Goal: Information Seeking & Learning: Learn about a topic

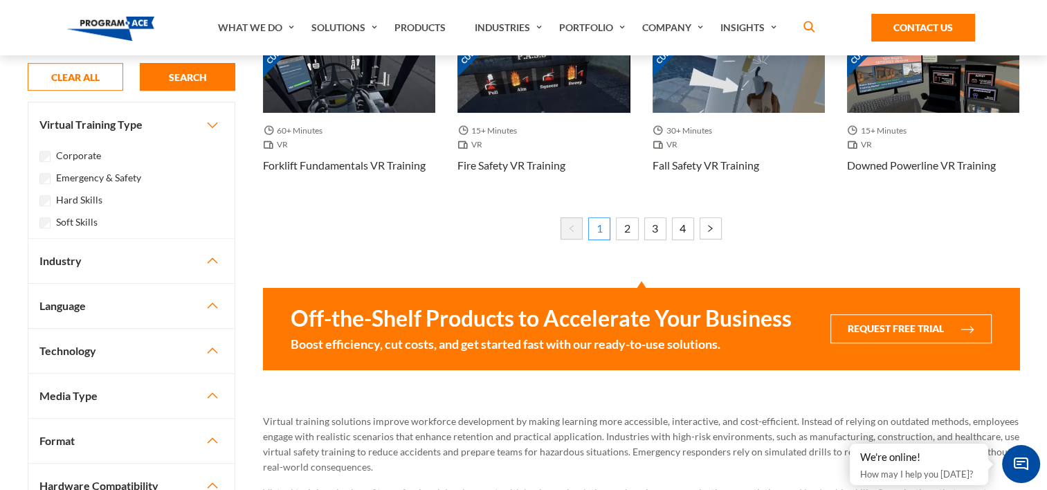
scroll to position [738, 0]
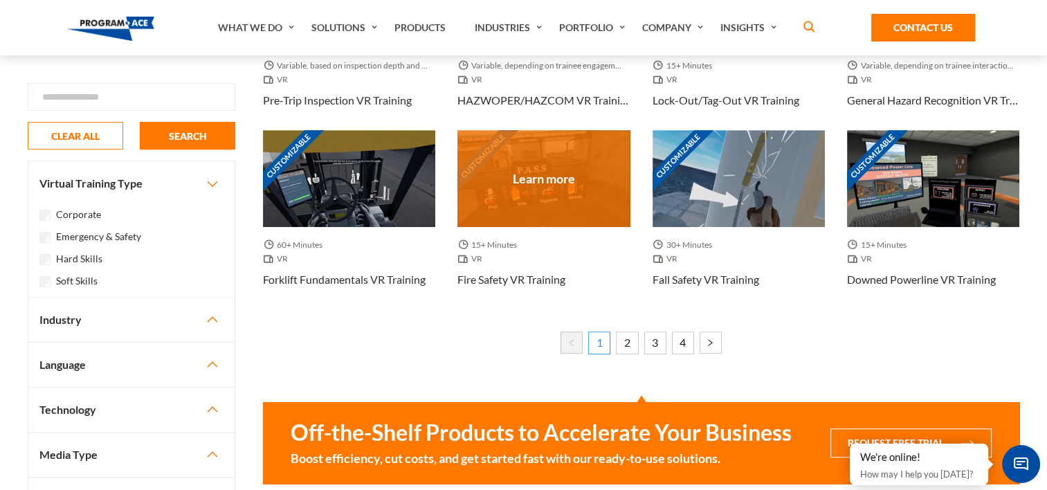
click at [564, 183] on div "Customizable" at bounding box center [543, 178] width 172 height 97
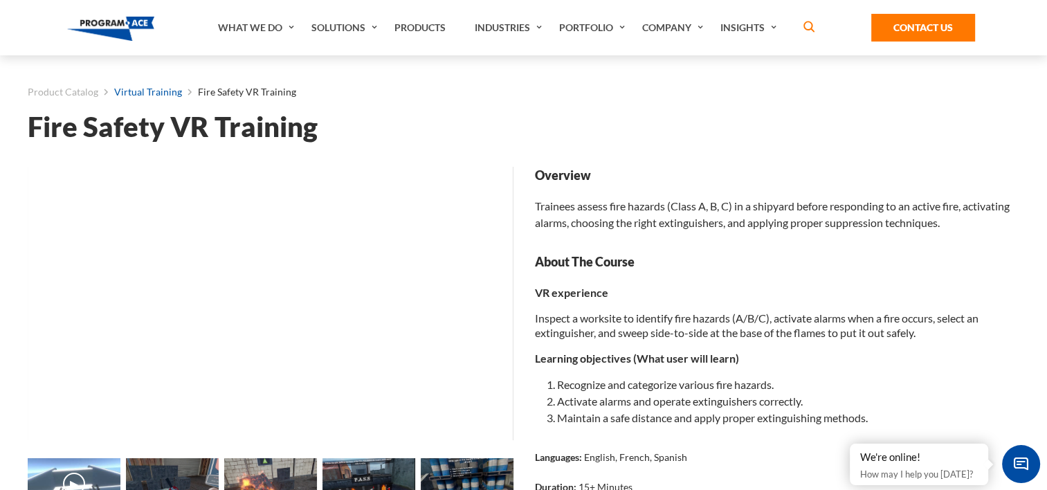
click at [133, 90] on link "Virtual Training" at bounding box center [148, 92] width 68 height 18
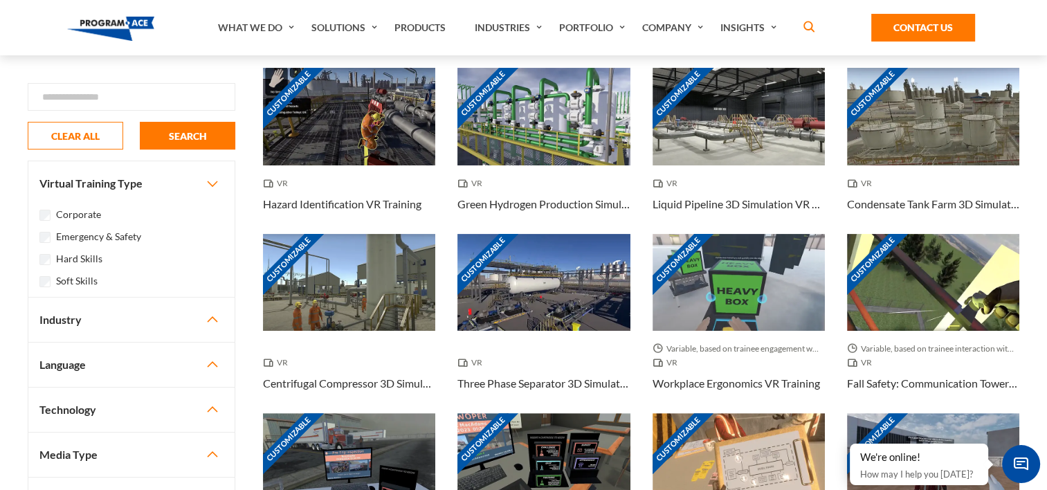
scroll to position [277, 0]
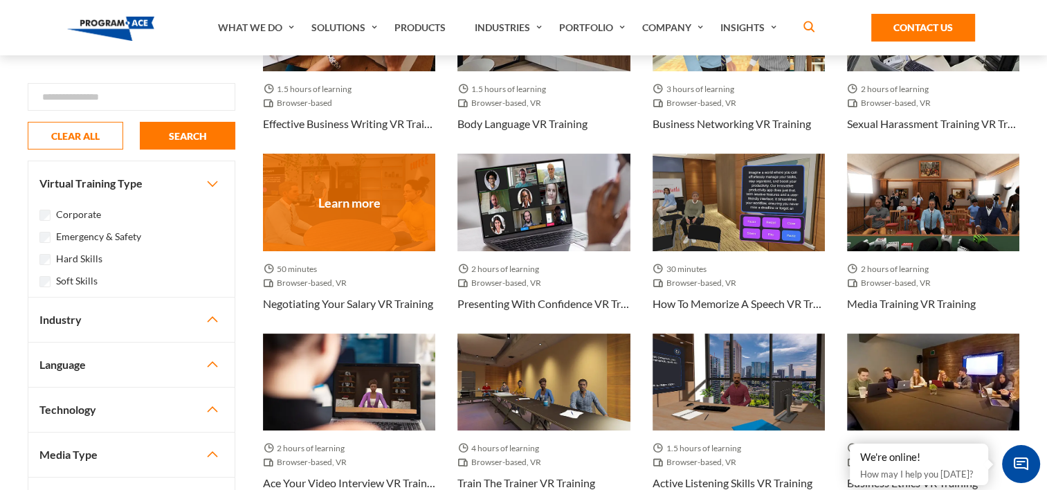
click at [356, 206] on div at bounding box center [349, 202] width 172 height 97
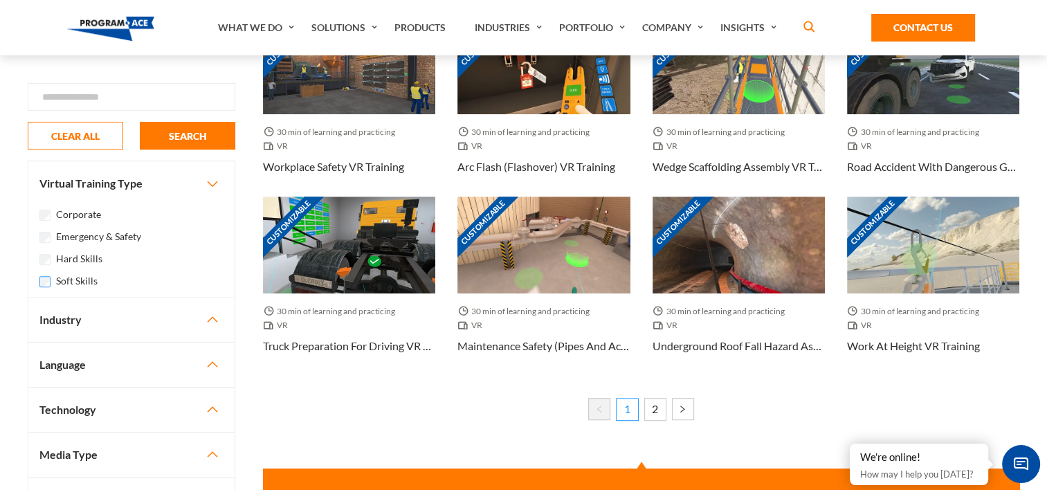
scroll to position [761, 0]
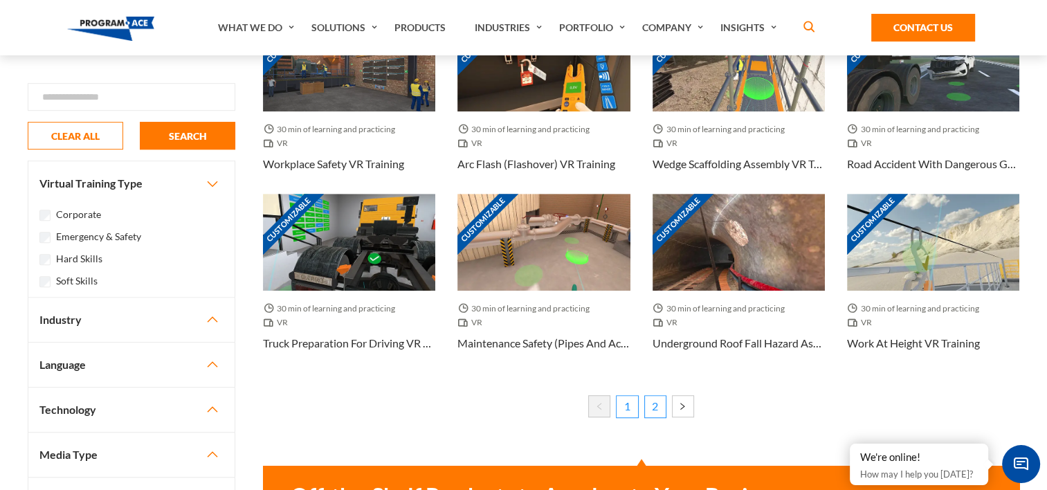
click at [658, 404] on link "2" at bounding box center [655, 406] width 22 height 22
